Goal: Task Accomplishment & Management: Manage account settings

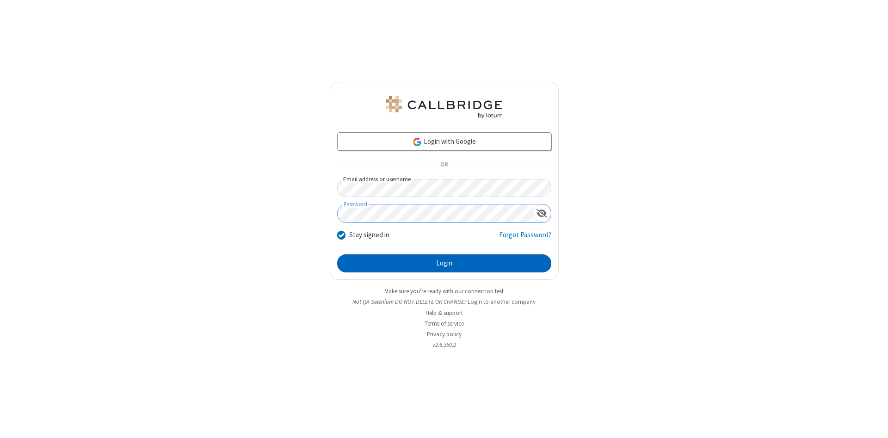
click at [444, 264] on button "Login" at bounding box center [444, 263] width 214 height 19
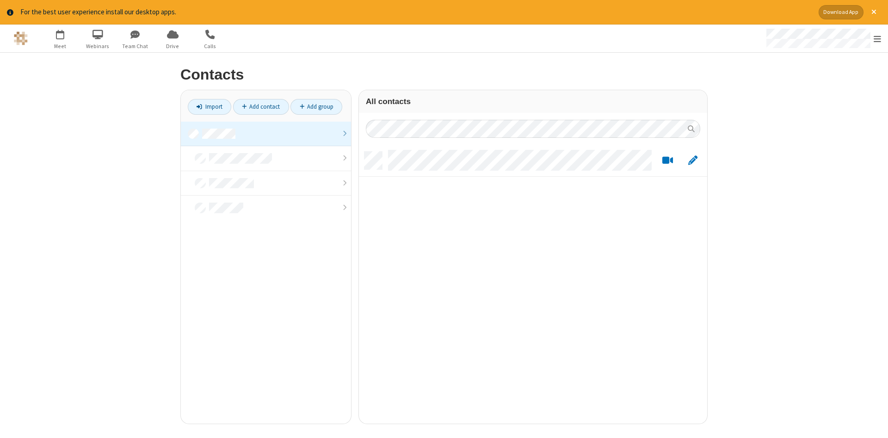
scroll to position [279, 348]
click at [266, 134] on link at bounding box center [266, 134] width 170 height 25
click at [261, 106] on link "Add contact" at bounding box center [261, 107] width 56 height 16
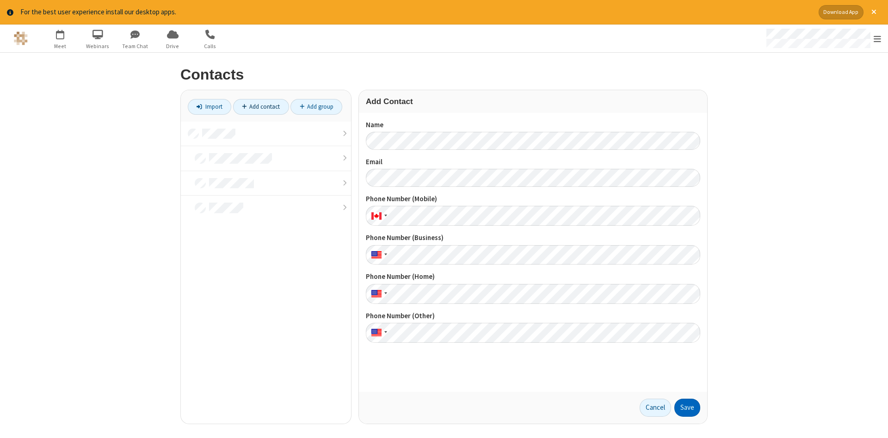
click at [688, 408] on button "Save" at bounding box center [688, 408] width 26 height 19
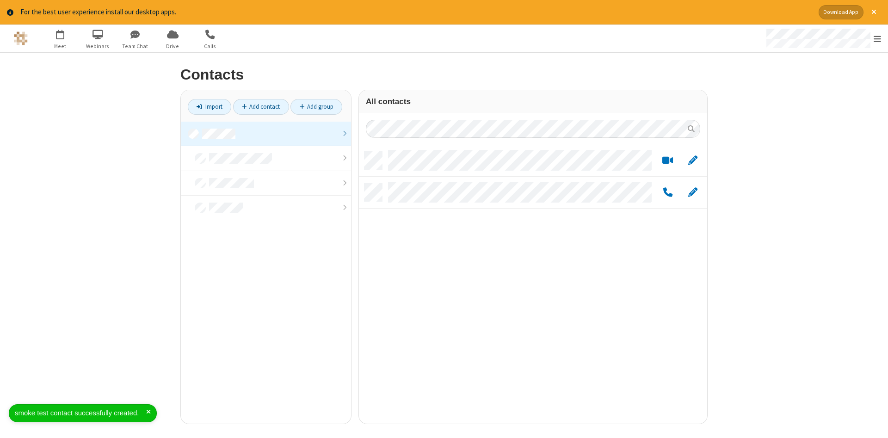
scroll to position [279, 348]
